Goal: Check status

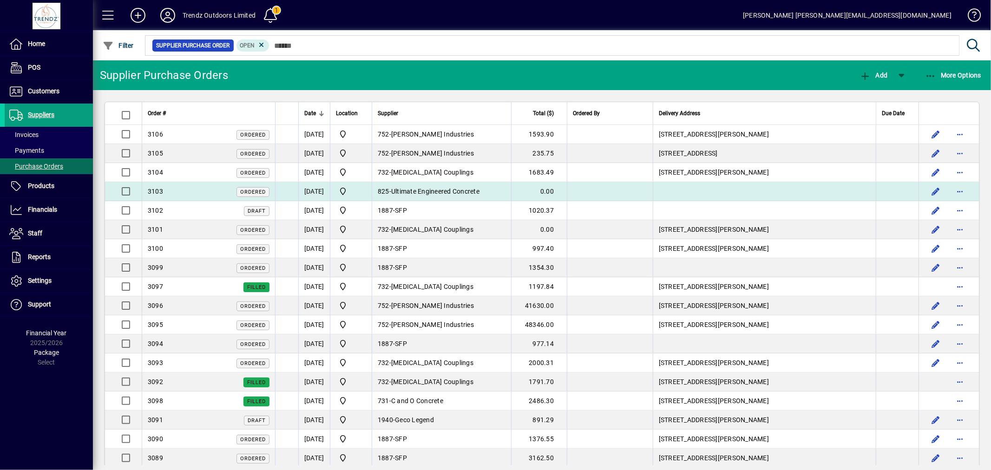
click at [428, 193] on span "Ultimate Engineered Concrete" at bounding box center [435, 191] width 88 height 7
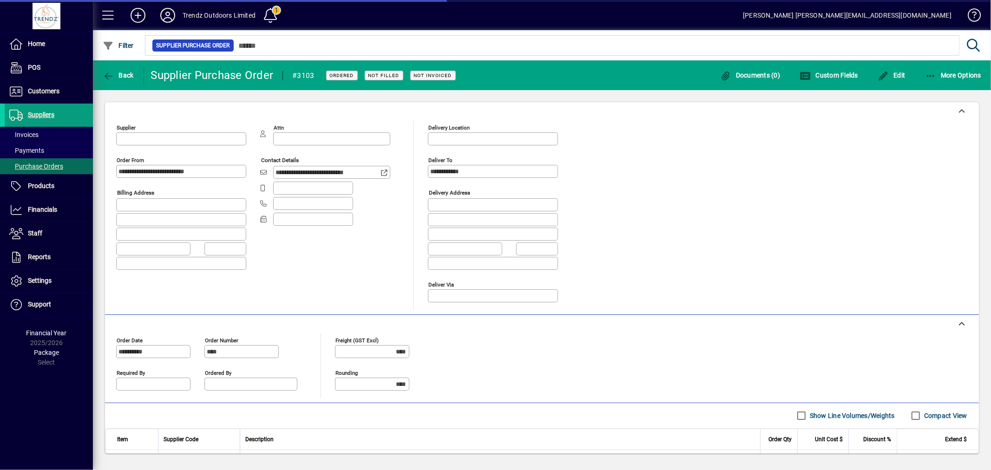
type input "**********"
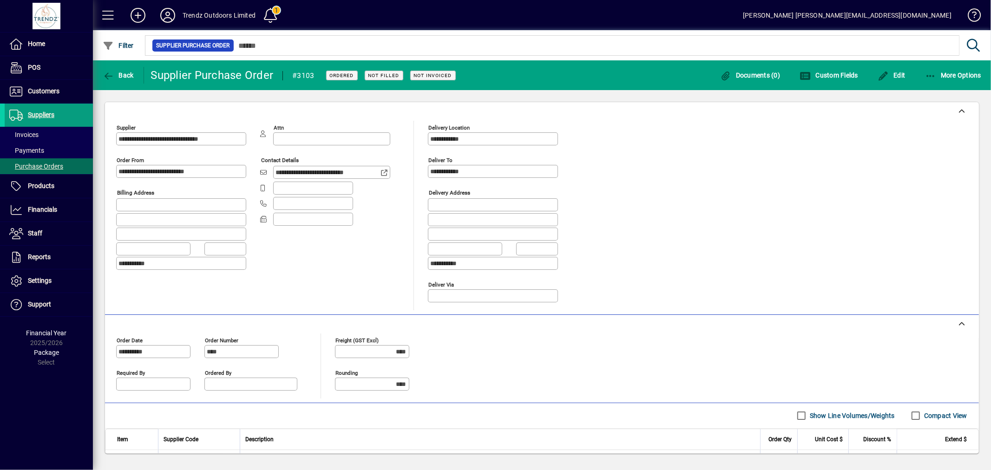
click at [336, 168] on div "**********" at bounding box center [331, 172] width 117 height 13
